Goal: Information Seeking & Learning: Learn about a topic

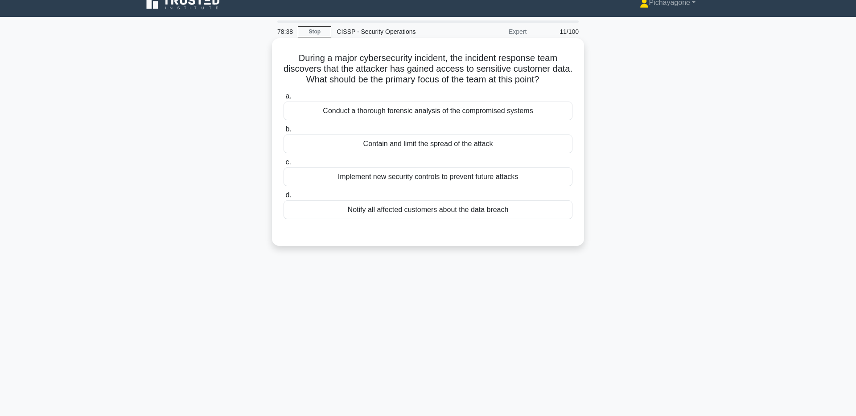
scroll to position [12, 0]
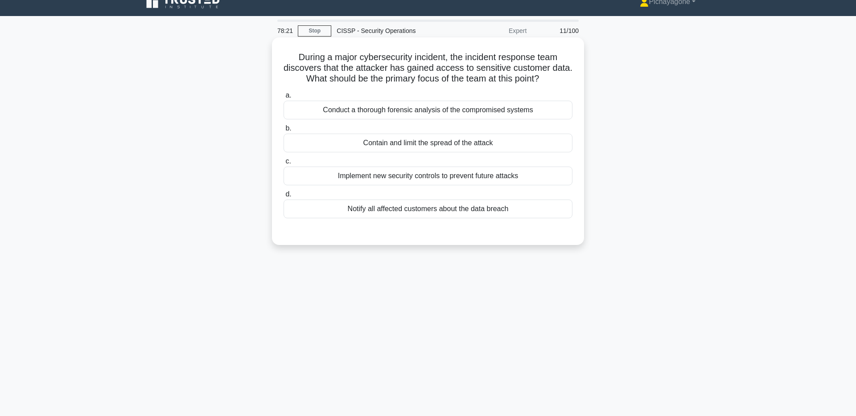
click at [527, 141] on div "Contain and limit the spread of the attack" at bounding box center [428, 143] width 289 height 19
click at [284, 132] on input "b. Contain and limit the spread of the attack" at bounding box center [284, 129] width 0 height 6
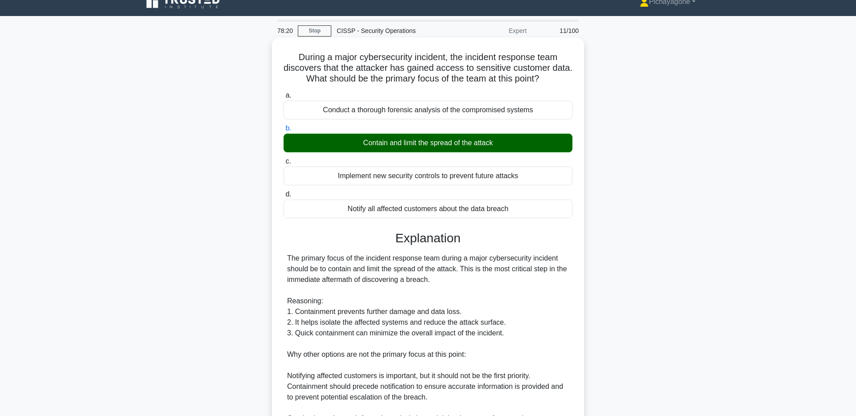
scroll to position [187, 0]
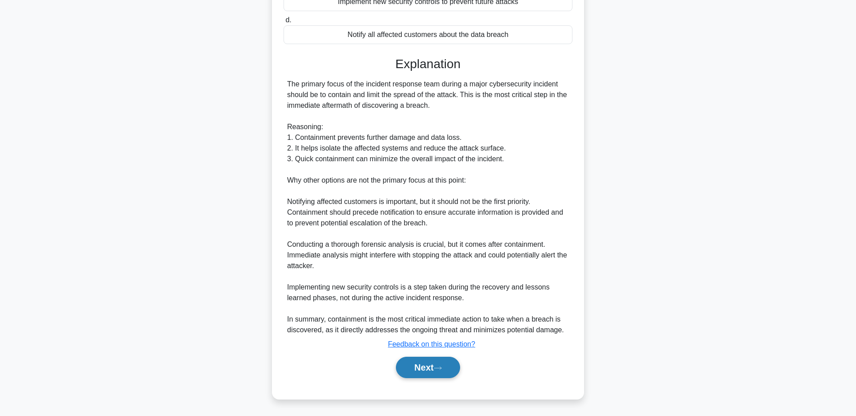
click at [445, 359] on button "Next" at bounding box center [428, 367] width 64 height 21
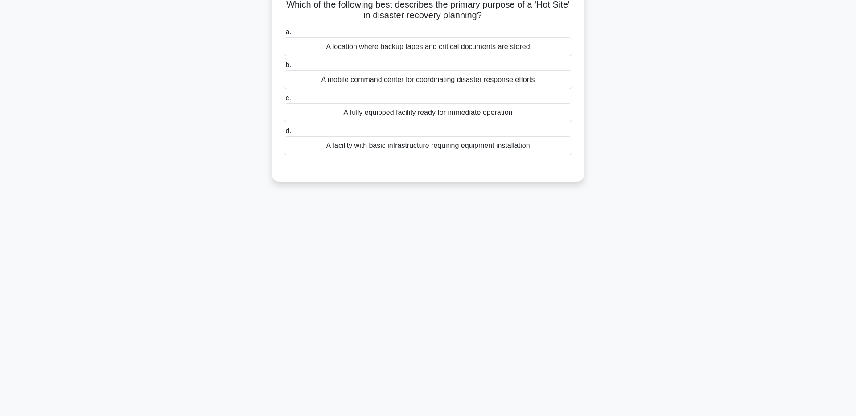
scroll to position [0, 0]
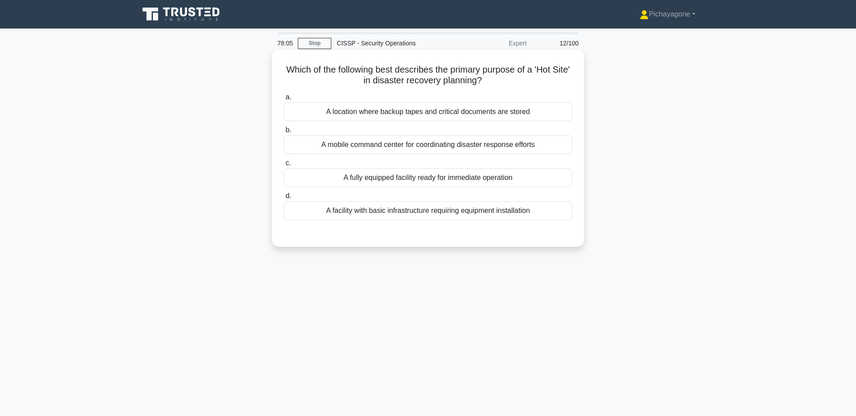
click at [538, 177] on div "A fully equipped facility ready for immediate operation" at bounding box center [428, 178] width 289 height 19
click at [284, 166] on input "c. A fully equipped facility ready for immediate operation" at bounding box center [284, 164] width 0 height 6
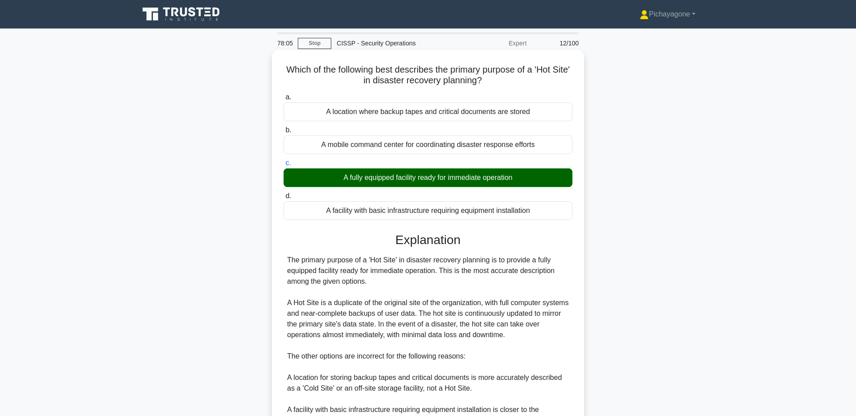
scroll to position [177, 0]
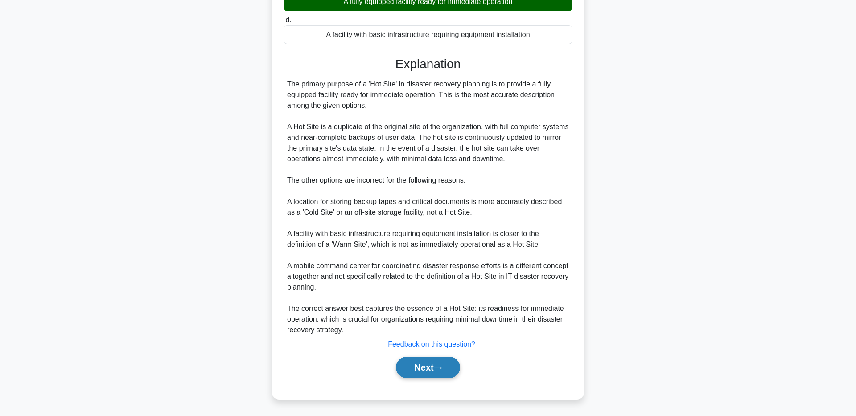
click at [418, 367] on button "Next" at bounding box center [428, 367] width 64 height 21
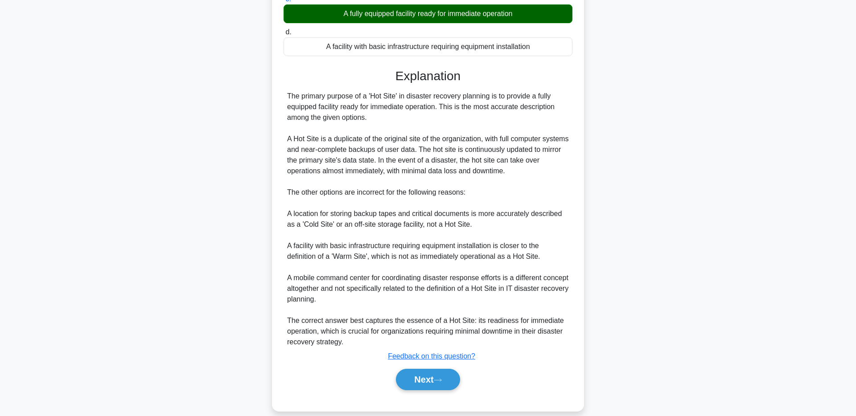
scroll to position [0, 0]
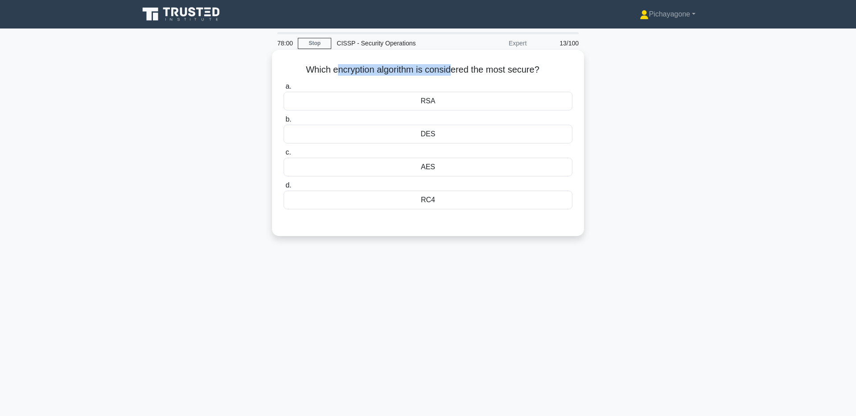
drag, startPoint x: 336, startPoint y: 72, endPoint x: 455, endPoint y: 72, distance: 119.0
click at [451, 72] on h5 "Which encryption algorithm is considered the most secure? .spinner_0XTQ{transfo…" at bounding box center [428, 70] width 291 height 12
click at [546, 67] on icon ".spinner_0XTQ{transform-origin:center;animation:spinner_y6GP .75s linear infini…" at bounding box center [544, 70] width 11 height 11
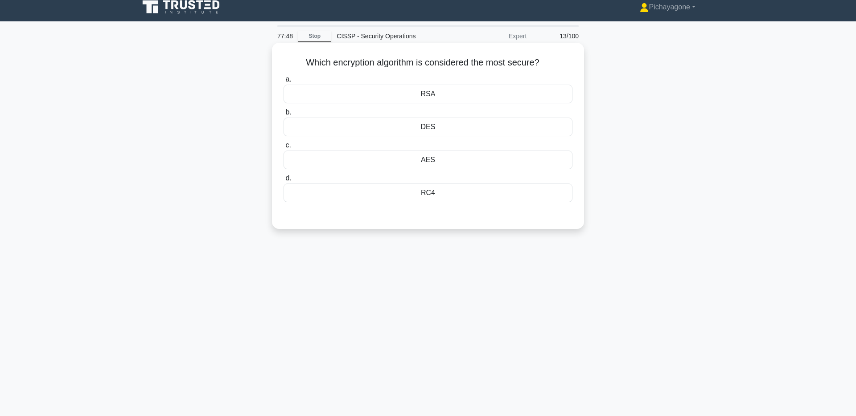
click at [464, 164] on div "AES" at bounding box center [428, 160] width 289 height 19
click at [284, 148] on input "c. AES" at bounding box center [284, 146] width 0 height 6
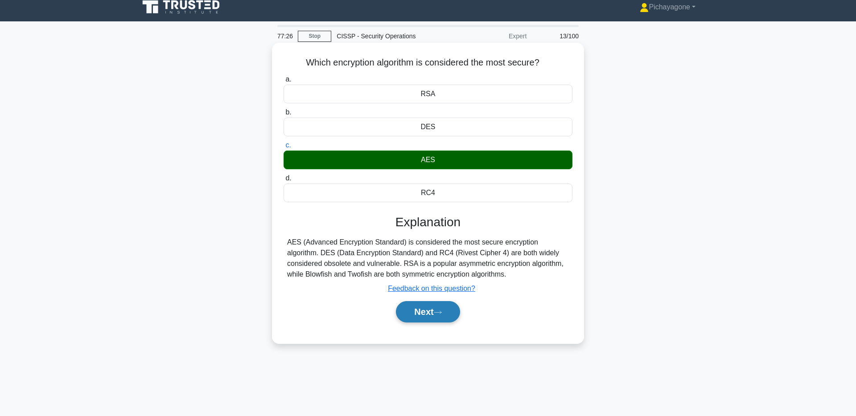
click at [445, 309] on button "Next" at bounding box center [428, 311] width 64 height 21
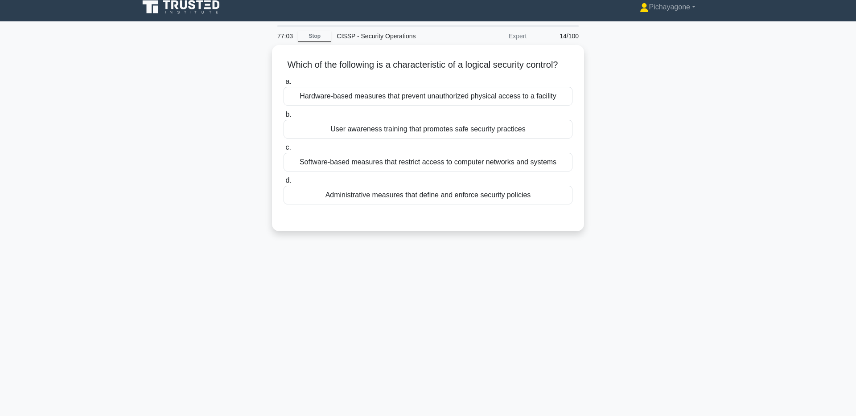
click at [339, 254] on div "77:03 Stop CISSP - Security Operations Expert 14/100 Which of the following is …" at bounding box center [428, 248] width 589 height 446
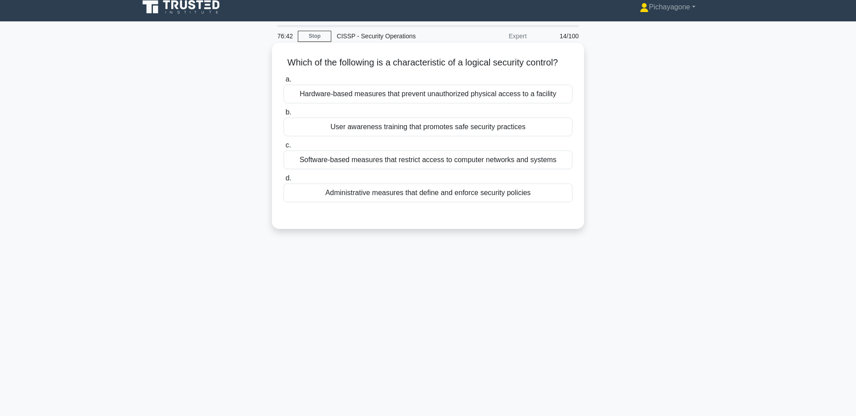
drag, startPoint x: 466, startPoint y: 63, endPoint x: 559, endPoint y: 63, distance: 92.7
click at [559, 63] on h5 "Which of the following is a characteristic of a logical security control? .spin…" at bounding box center [428, 63] width 291 height 12
click at [387, 70] on div "Which of the following is a characteristic of a logical security control? .spin…" at bounding box center [428, 135] width 305 height 179
click at [434, 157] on div "Software-based measures that restrict access to computer networks and systems" at bounding box center [428, 160] width 289 height 19
click at [284, 148] on input "c. Software-based measures that restrict access to computer networks and systems" at bounding box center [284, 146] width 0 height 6
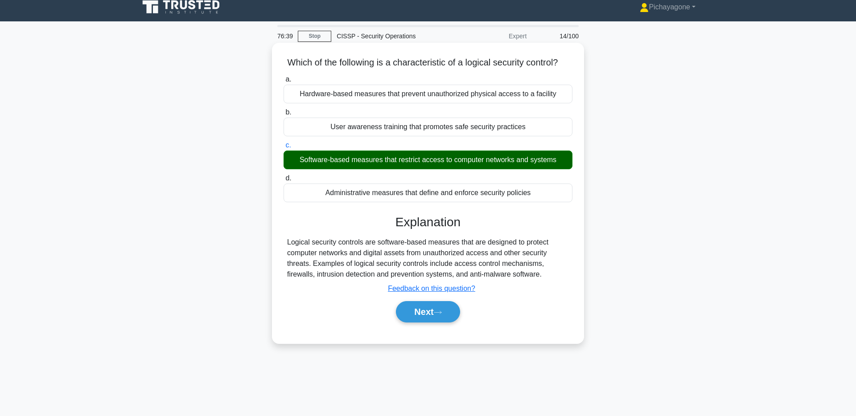
scroll to position [65, 0]
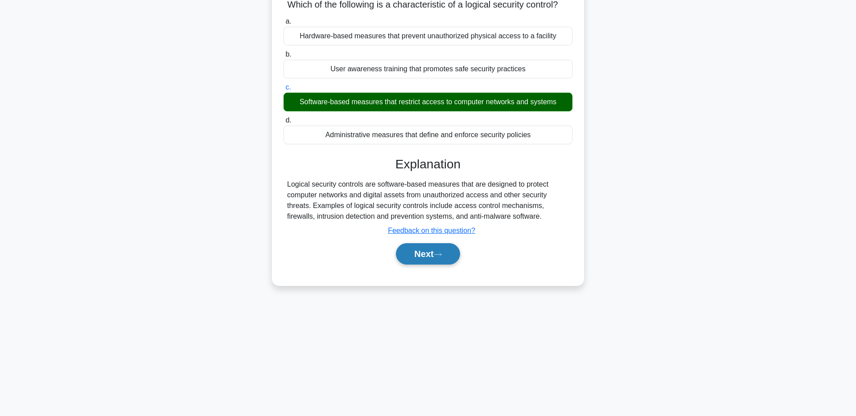
click at [435, 260] on button "Next" at bounding box center [428, 253] width 64 height 21
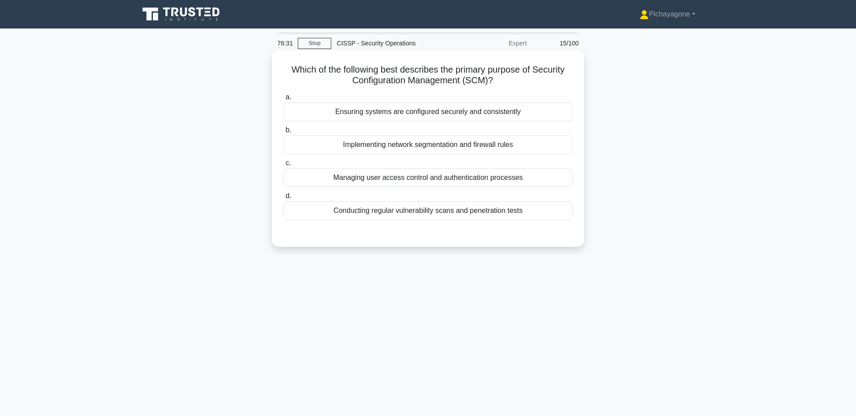
scroll to position [3, 0]
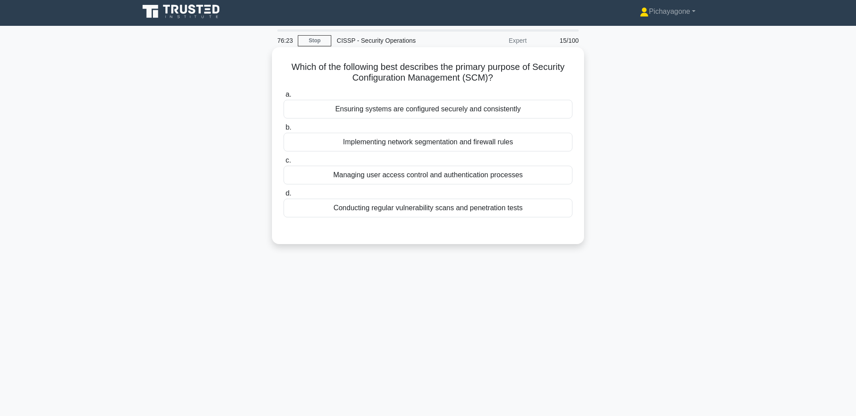
click at [523, 111] on div "Ensuring systems are configured securely and consistently" at bounding box center [428, 109] width 289 height 19
click at [284, 98] on input "a. Ensuring systems are configured securely and consistently" at bounding box center [284, 95] width 0 height 6
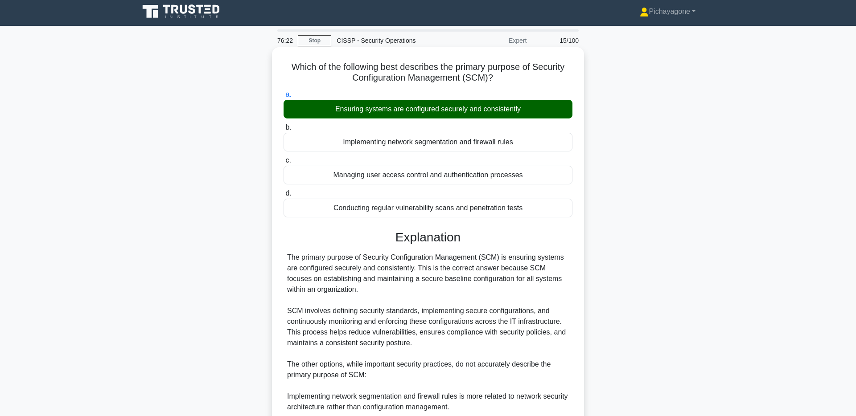
scroll to position [166, 0]
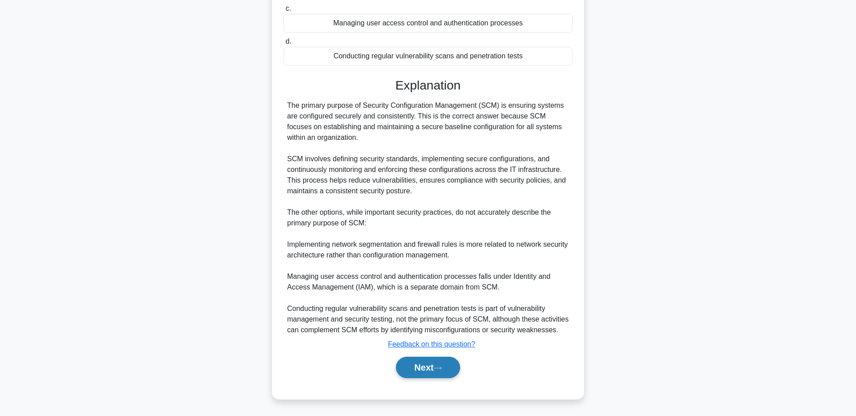
click at [442, 366] on icon at bounding box center [438, 368] width 8 height 5
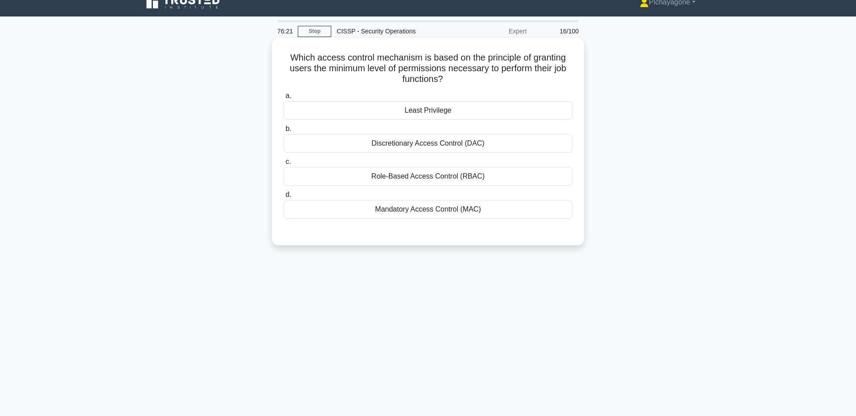
scroll to position [0, 0]
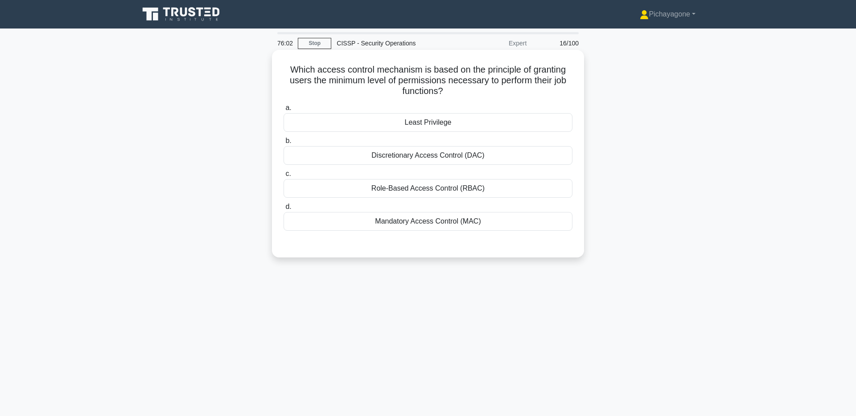
click at [453, 126] on div "Least Privilege" at bounding box center [428, 122] width 289 height 19
click at [284, 111] on input "a. Least Privilege" at bounding box center [284, 108] width 0 height 6
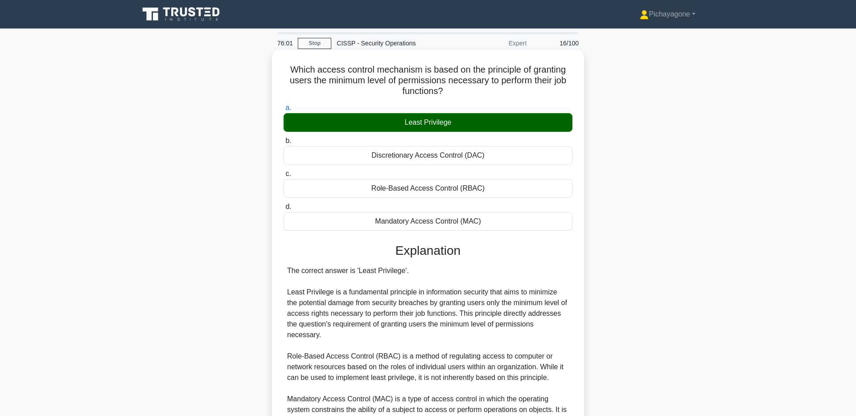
scroll to position [187, 0]
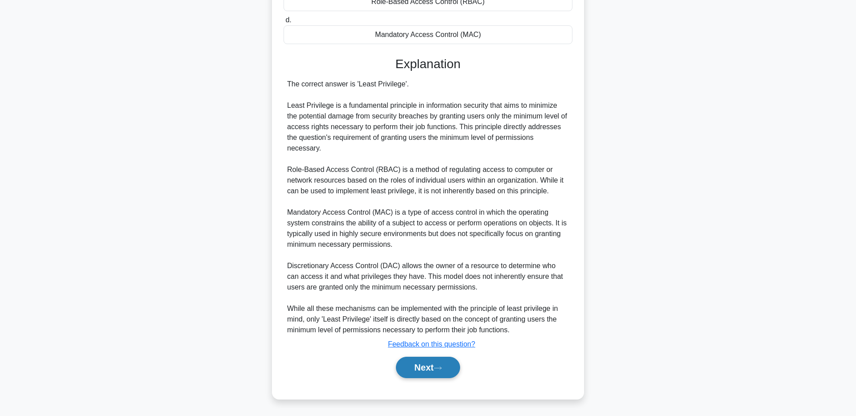
click at [452, 371] on button "Next" at bounding box center [428, 367] width 64 height 21
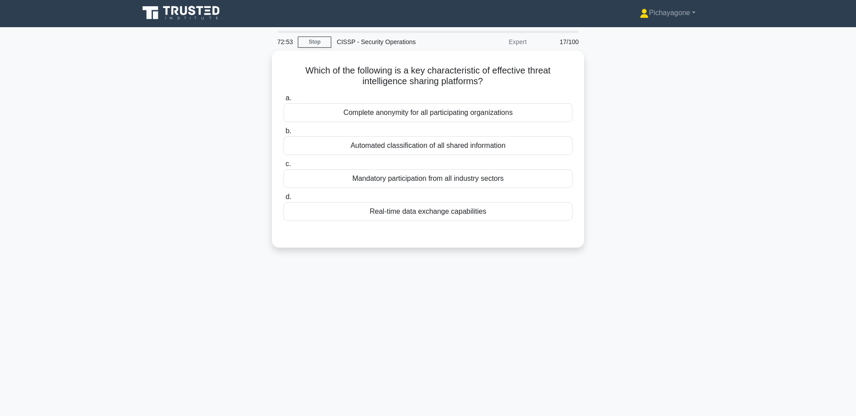
scroll to position [2, 0]
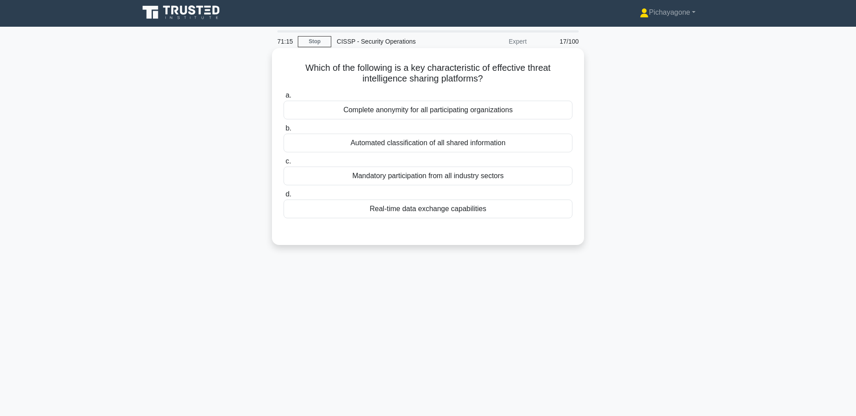
drag, startPoint x: 479, startPoint y: 122, endPoint x: 480, endPoint y: 103, distance: 18.3
click at [479, 122] on div "a. Complete anonymity for all participating organizations b. Automated classifi…" at bounding box center [428, 154] width 300 height 132
drag, startPoint x: 480, startPoint y: 103, endPoint x: 486, endPoint y: 111, distance: 9.3
click at [481, 104] on div "Complete anonymity for all participating organizations" at bounding box center [428, 110] width 289 height 19
click at [284, 99] on input "a. Complete anonymity for all participating organizations" at bounding box center [284, 96] width 0 height 6
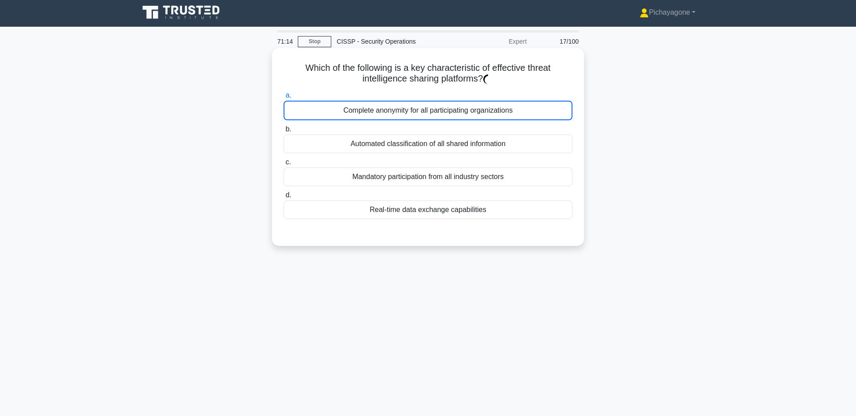
click at [486, 111] on div "Complete anonymity for all participating organizations" at bounding box center [428, 111] width 289 height 20
click at [284, 99] on input "a. Complete anonymity for all participating organizations" at bounding box center [284, 96] width 0 height 6
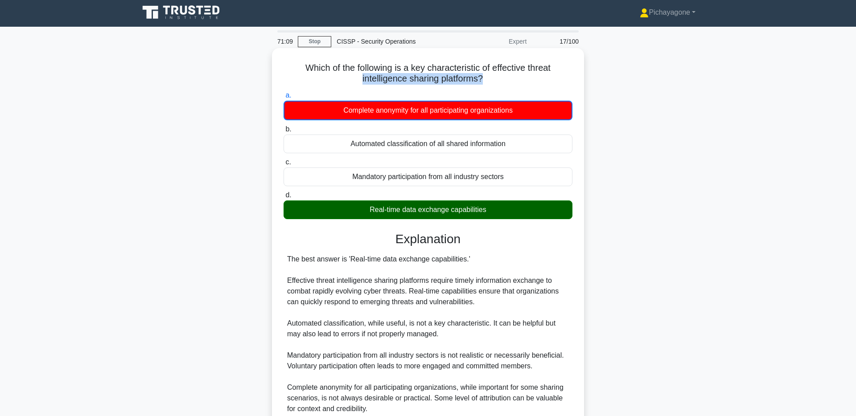
drag, startPoint x: 357, startPoint y: 77, endPoint x: 543, endPoint y: 88, distance: 185.8
click at [543, 87] on div "Which of the following is a key characteristic of effective threat intelligence…" at bounding box center [428, 285] width 305 height 466
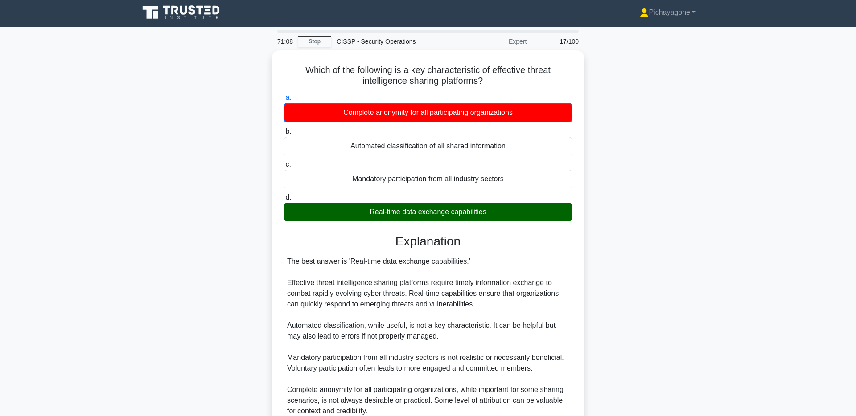
click at [629, 194] on div "Which of the following is a key characteristic of effective threat intelligence…" at bounding box center [428, 292] width 589 height 484
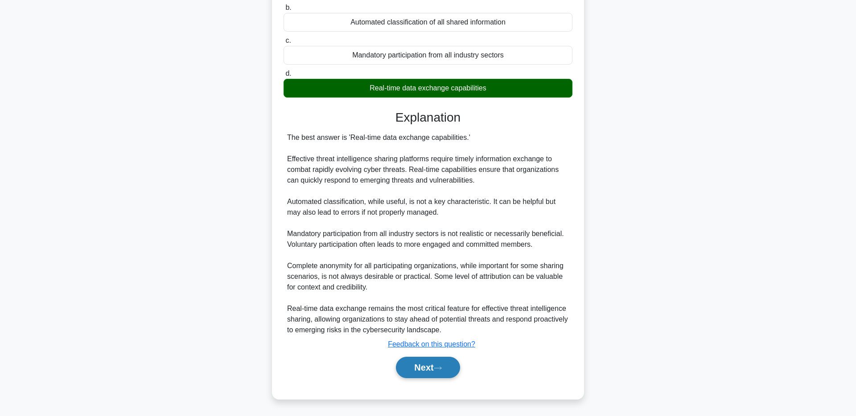
click at [429, 371] on button "Next" at bounding box center [428, 367] width 64 height 21
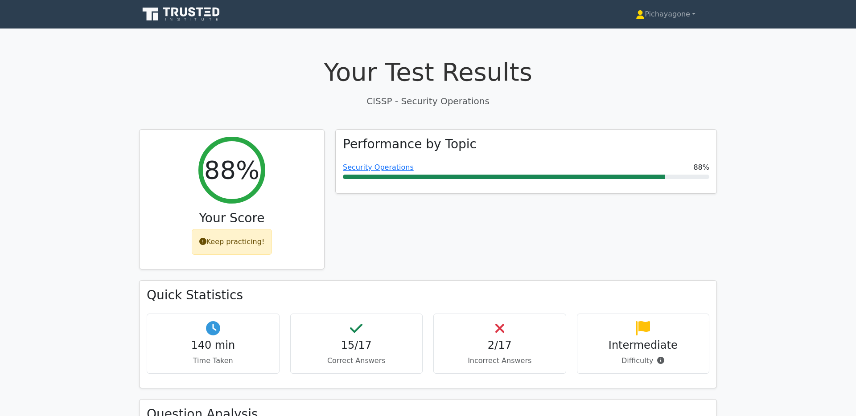
click at [197, 21] on icon at bounding box center [182, 14] width 86 height 17
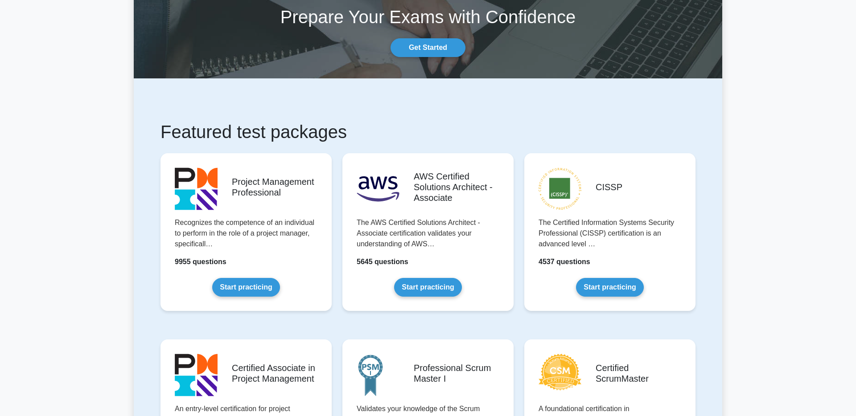
scroll to position [65, 0]
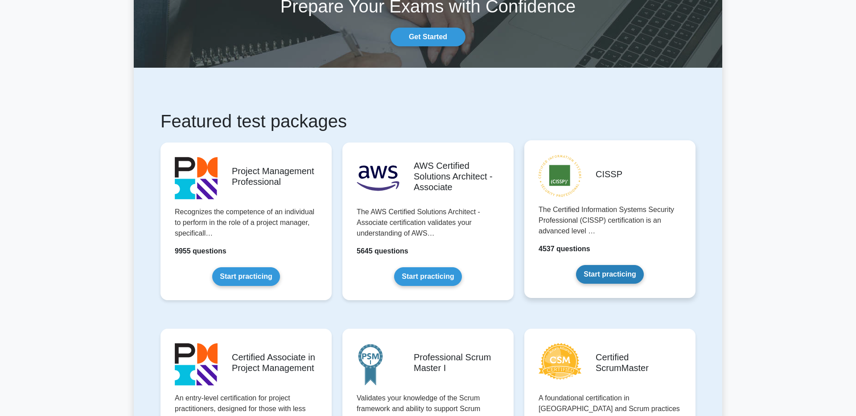
click at [621, 282] on link "Start practicing" at bounding box center [609, 274] width 67 height 19
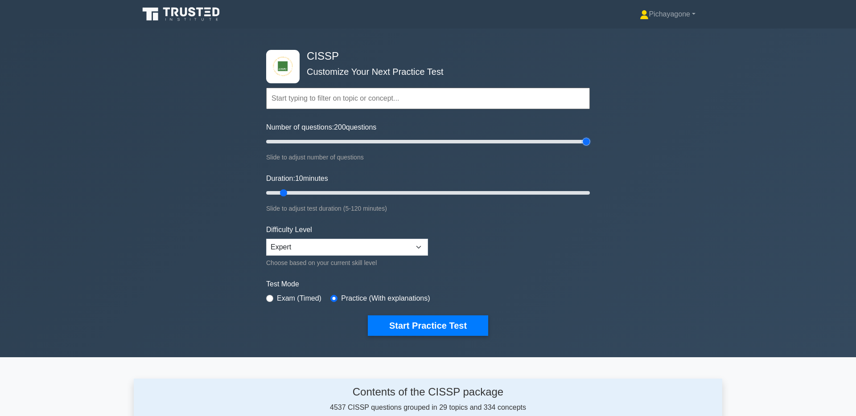
type input "200"
drag, startPoint x: 277, startPoint y: 144, endPoint x: 657, endPoint y: 152, distance: 380.0
click at [665, 152] on div "CISSP Customize Your Next Practice Test Topics Security and Risk Management Ass…" at bounding box center [428, 193] width 856 height 329
type input "120"
drag, startPoint x: 288, startPoint y: 196, endPoint x: 424, endPoint y: 238, distance: 142.7
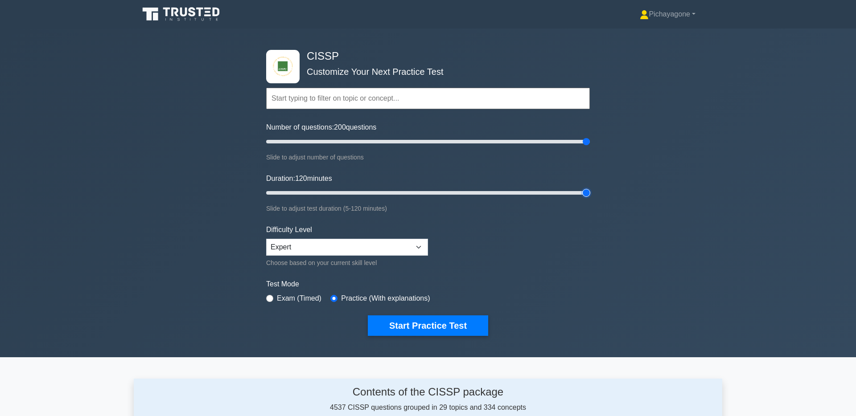
click at [654, 211] on div "CISSP Customize Your Next Practice Test Topics Security and Risk Management Ass…" at bounding box center [428, 193] width 856 height 329
click at [401, 250] on select "Beginner Intermediate Expert" at bounding box center [347, 247] width 162 height 17
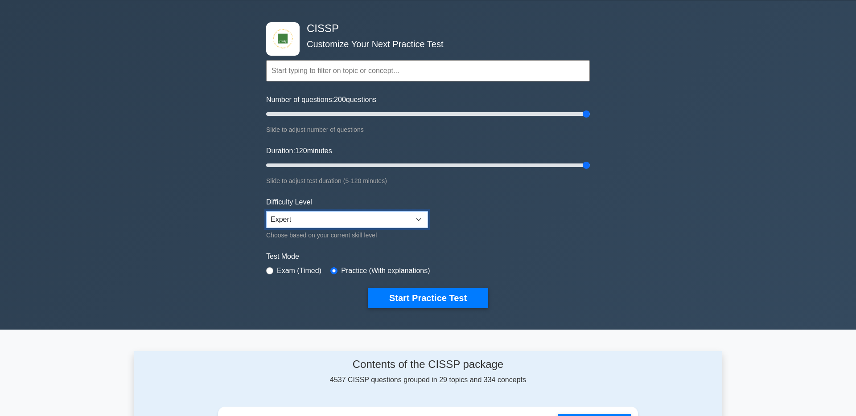
scroll to position [33, 0]
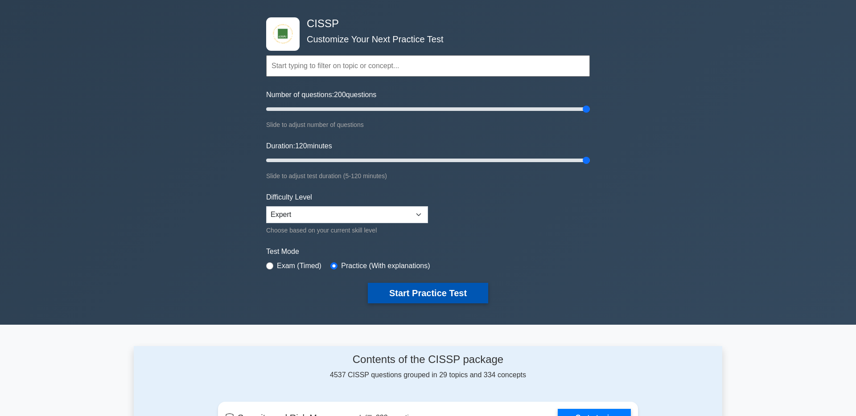
click at [472, 294] on button "Start Practice Test" at bounding box center [428, 293] width 120 height 21
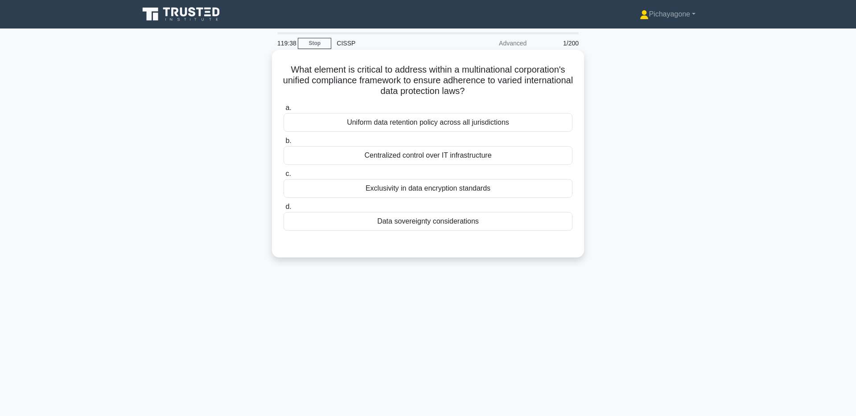
click at [535, 124] on div "Uniform data retention policy across all jurisdictions" at bounding box center [428, 122] width 289 height 19
click at [284, 111] on input "a. Uniform data retention policy across all jurisdictions" at bounding box center [284, 108] width 0 height 6
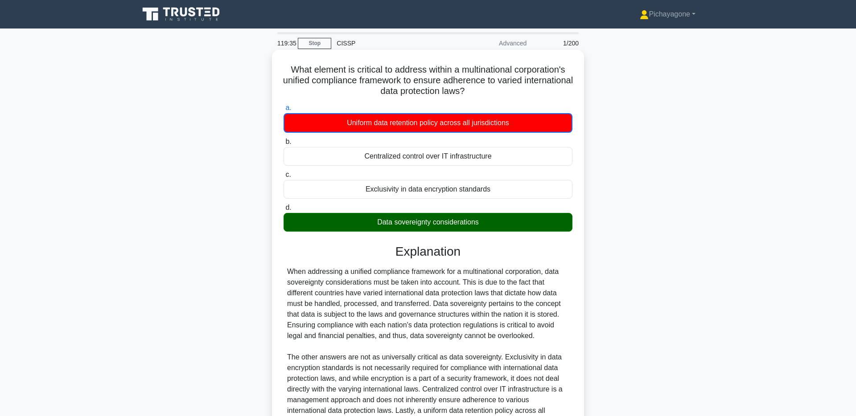
click at [414, 223] on div "Data sovereignty considerations" at bounding box center [428, 222] width 289 height 19
click at [284, 211] on input "d. Data sovereignty considerations" at bounding box center [284, 208] width 0 height 6
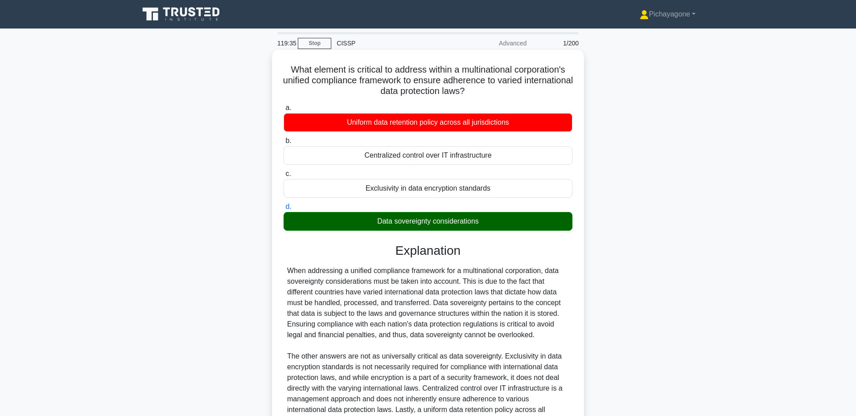
click at [414, 223] on div "Data sovereignty considerations" at bounding box center [428, 221] width 289 height 19
click at [284, 210] on input "d. Data sovereignty considerations" at bounding box center [284, 207] width 0 height 6
click at [408, 226] on div at bounding box center [408, 226] width 0 height 0
click at [516, 225] on div "Data sovereignty considerations" at bounding box center [428, 221] width 289 height 19
click at [284, 210] on input "d. Data sovereignty considerations" at bounding box center [284, 207] width 0 height 6
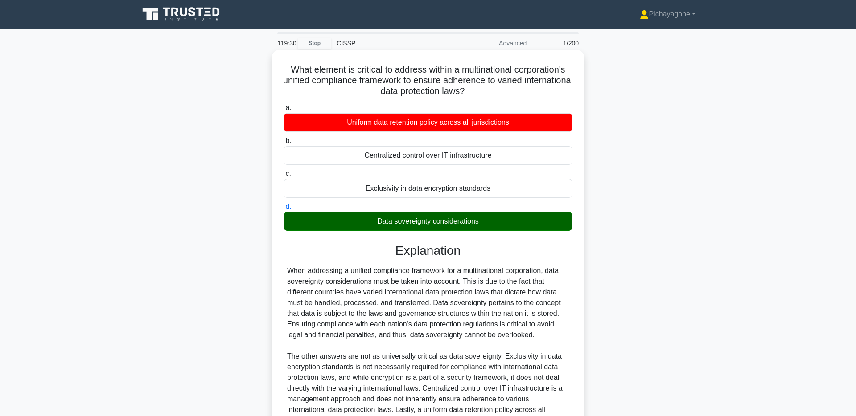
drag, startPoint x: 381, startPoint y: 223, endPoint x: 485, endPoint y: 226, distance: 103.9
click at [485, 226] on div "Data sovereignty considerations" at bounding box center [428, 221] width 289 height 19
click at [388, 227] on div "Data sovereignty considerations" at bounding box center [428, 221] width 289 height 19
click at [284, 210] on input "d. Data sovereignty considerations" at bounding box center [284, 207] width 0 height 6
drag, startPoint x: 380, startPoint y: 224, endPoint x: 429, endPoint y: 223, distance: 48.6
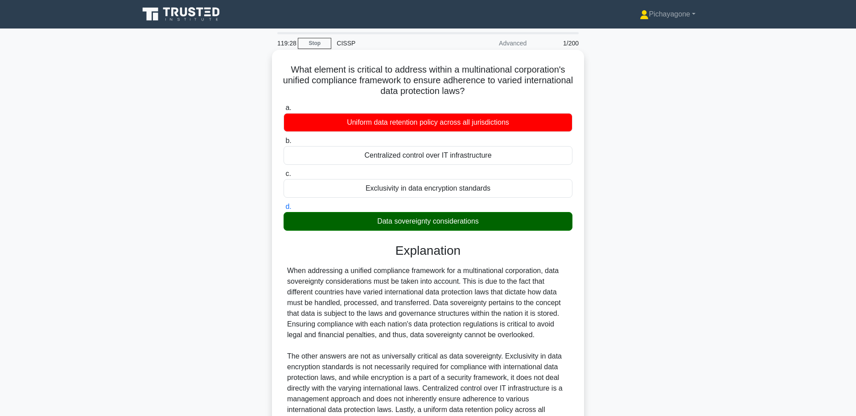
click at [429, 223] on div "Data sovereignty considerations" at bounding box center [428, 221] width 289 height 19
drag, startPoint x: 401, startPoint y: 222, endPoint x: 383, endPoint y: 223, distance: 17.9
click at [399, 222] on div "Data sovereignty considerations" at bounding box center [428, 221] width 289 height 19
click at [284, 210] on input "d. Data sovereignty considerations" at bounding box center [284, 207] width 0 height 6
drag, startPoint x: 376, startPoint y: 223, endPoint x: 430, endPoint y: 224, distance: 54.4
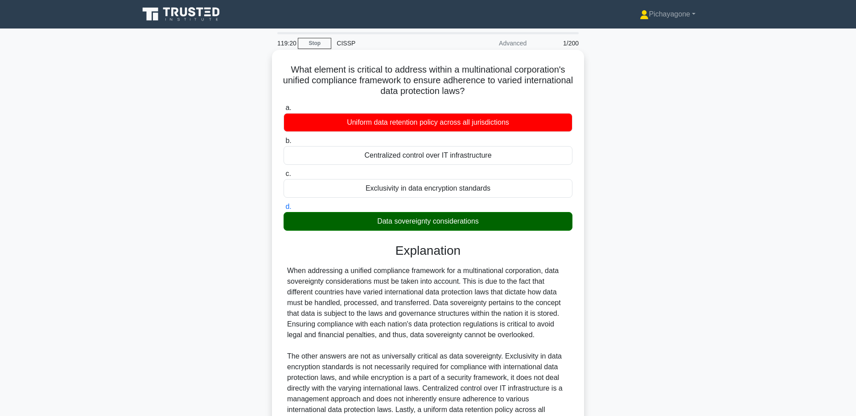
click at [431, 223] on div "Data sovereignty considerations" at bounding box center [428, 221] width 289 height 19
copy div "Data sovereignty"
drag, startPoint x: 305, startPoint y: 82, endPoint x: 284, endPoint y: 81, distance: 21.9
click at [305, 82] on h5 "What element is critical to address within a multinational corporation's unifie…" at bounding box center [428, 80] width 291 height 33
drag, startPoint x: 284, startPoint y: 81, endPoint x: 376, endPoint y: 78, distance: 92.8
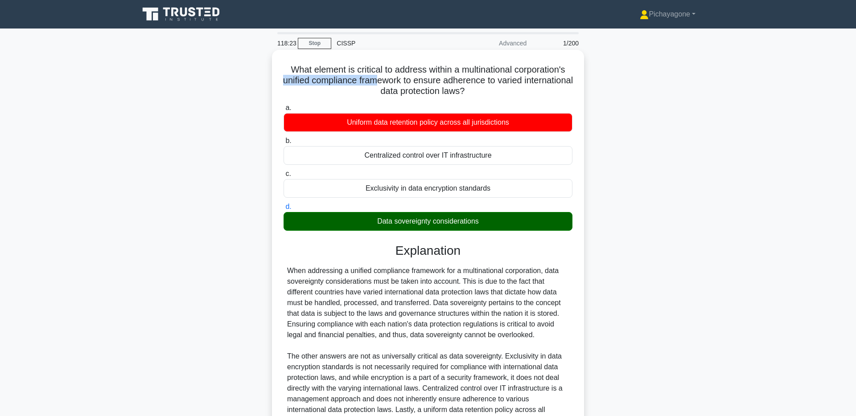
click at [376, 78] on h5 "What element is critical to address within a multinational corporation's unifie…" at bounding box center [428, 80] width 291 height 33
drag, startPoint x: 498, startPoint y: 81, endPoint x: 458, endPoint y: 91, distance: 41.3
click at [458, 91] on h5 "What element is critical to address within a multinational corporation's unifie…" at bounding box center [428, 80] width 291 height 33
copy h5 "varied international data protection laws"
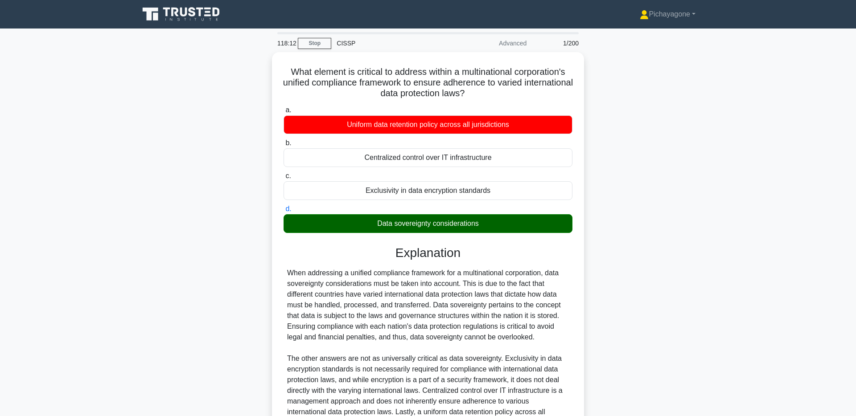
drag, startPoint x: 642, startPoint y: 163, endPoint x: 634, endPoint y: 161, distance: 8.1
click at [642, 163] on div "What element is critical to address within a multinational corporation's unifie…" at bounding box center [428, 288] width 589 height 472
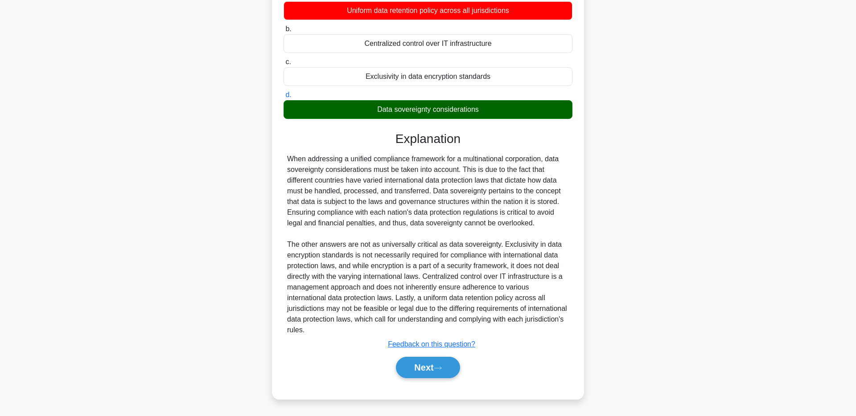
click at [437, 378] on div "Next" at bounding box center [428, 367] width 292 height 21
click at [435, 367] on button "Next" at bounding box center [428, 367] width 64 height 21
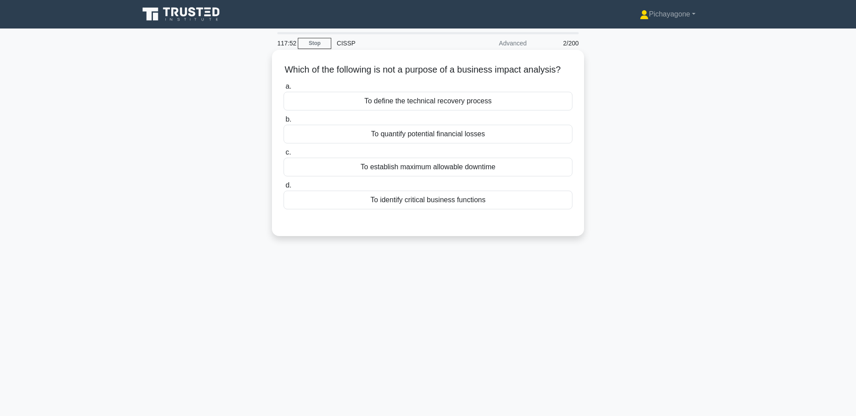
drag, startPoint x: 538, startPoint y: 103, endPoint x: 529, endPoint y: 111, distance: 12.6
click at [538, 103] on div "To define the technical recovery process" at bounding box center [428, 101] width 289 height 19
click at [284, 90] on input "a. To define the technical recovery process" at bounding box center [284, 87] width 0 height 6
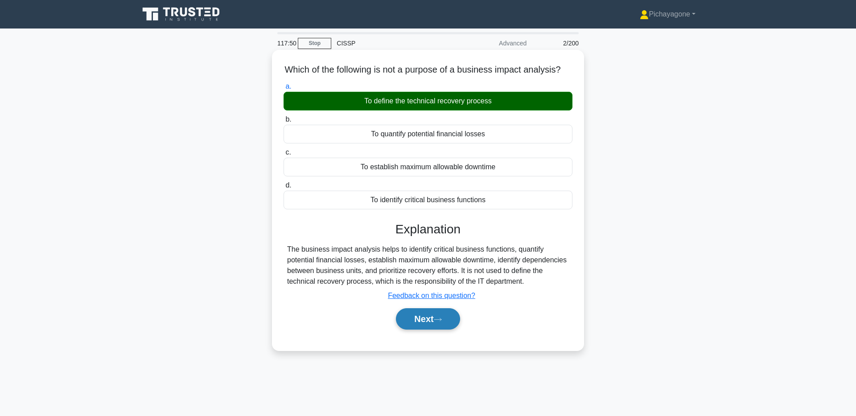
click at [440, 312] on button "Next" at bounding box center [428, 319] width 64 height 21
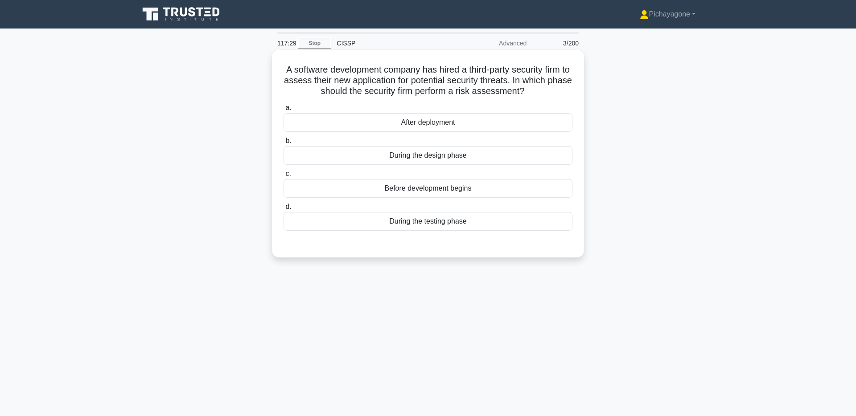
click at [554, 156] on div "During the design phase" at bounding box center [428, 155] width 289 height 19
click at [284, 144] on input "b. During the design phase" at bounding box center [284, 141] width 0 height 6
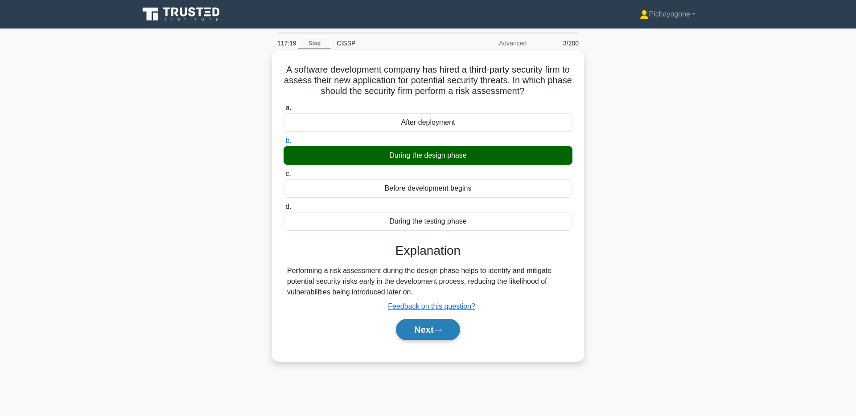
click at [455, 330] on button "Next" at bounding box center [428, 329] width 64 height 21
